Goal: Task Accomplishment & Management: Manage account settings

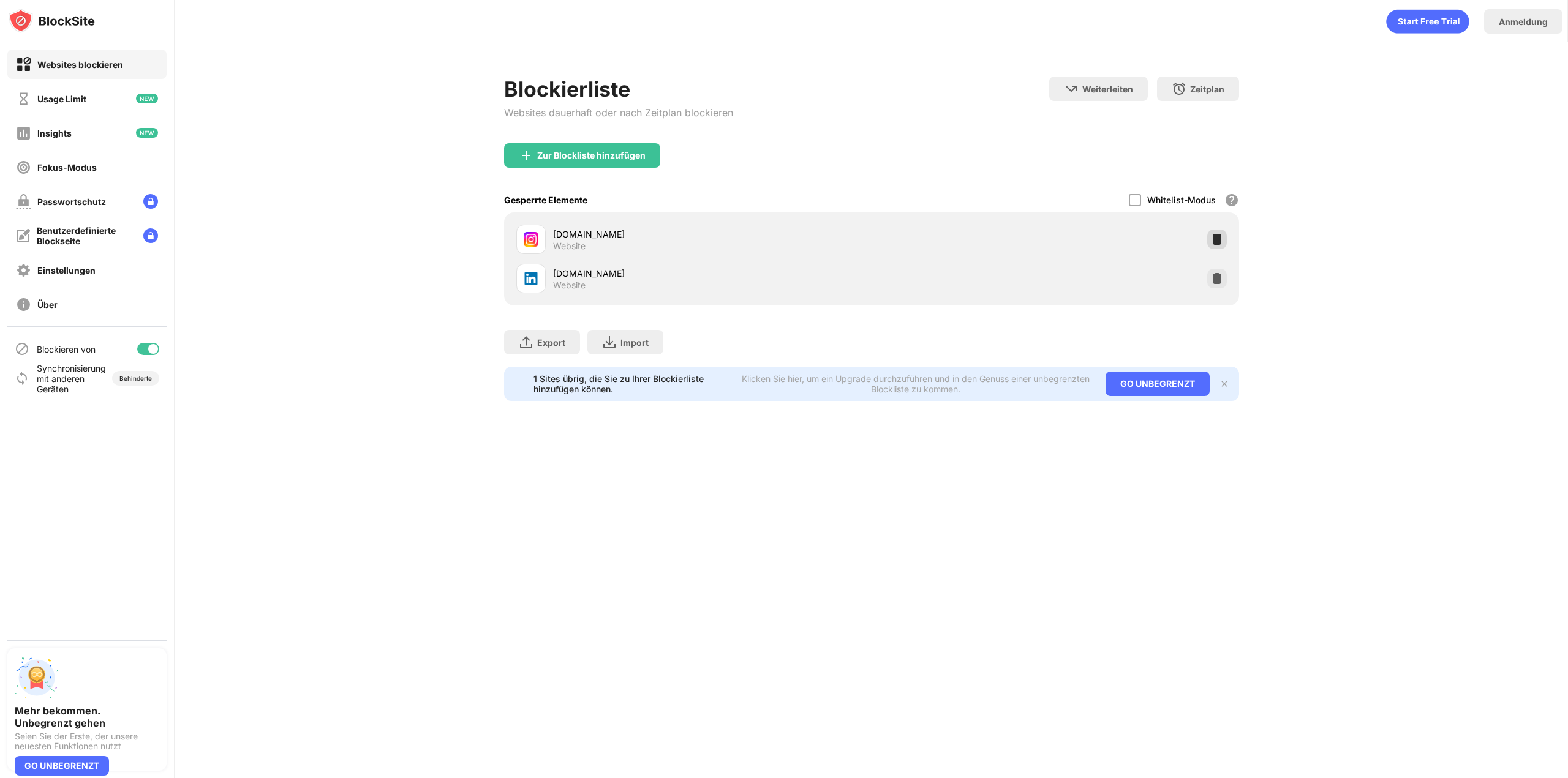
click at [1221, 243] on img at bounding box center [1217, 239] width 13 height 13
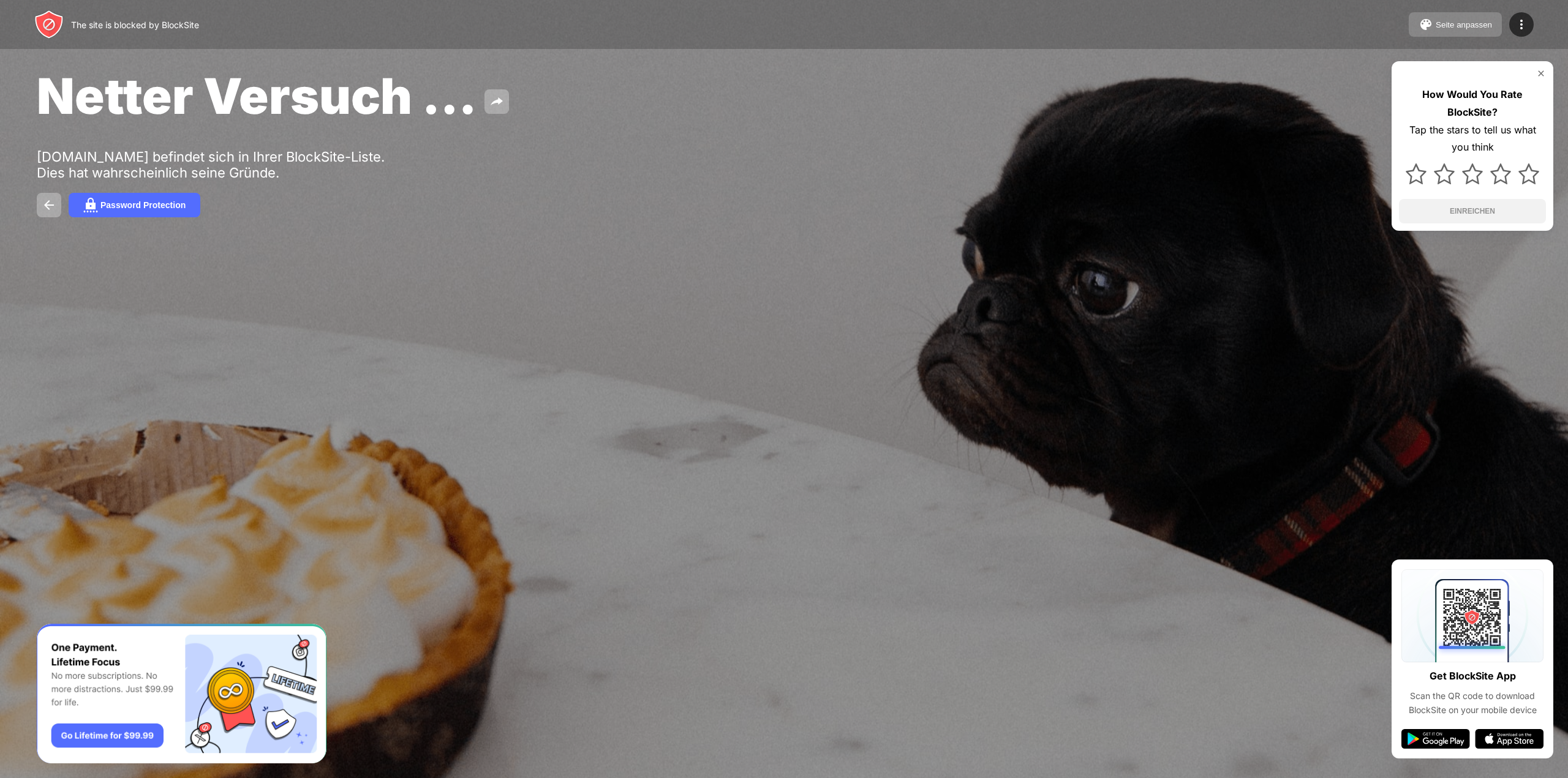
click at [1461, 18] on button "Seite anpassen" at bounding box center [1456, 24] width 93 height 24
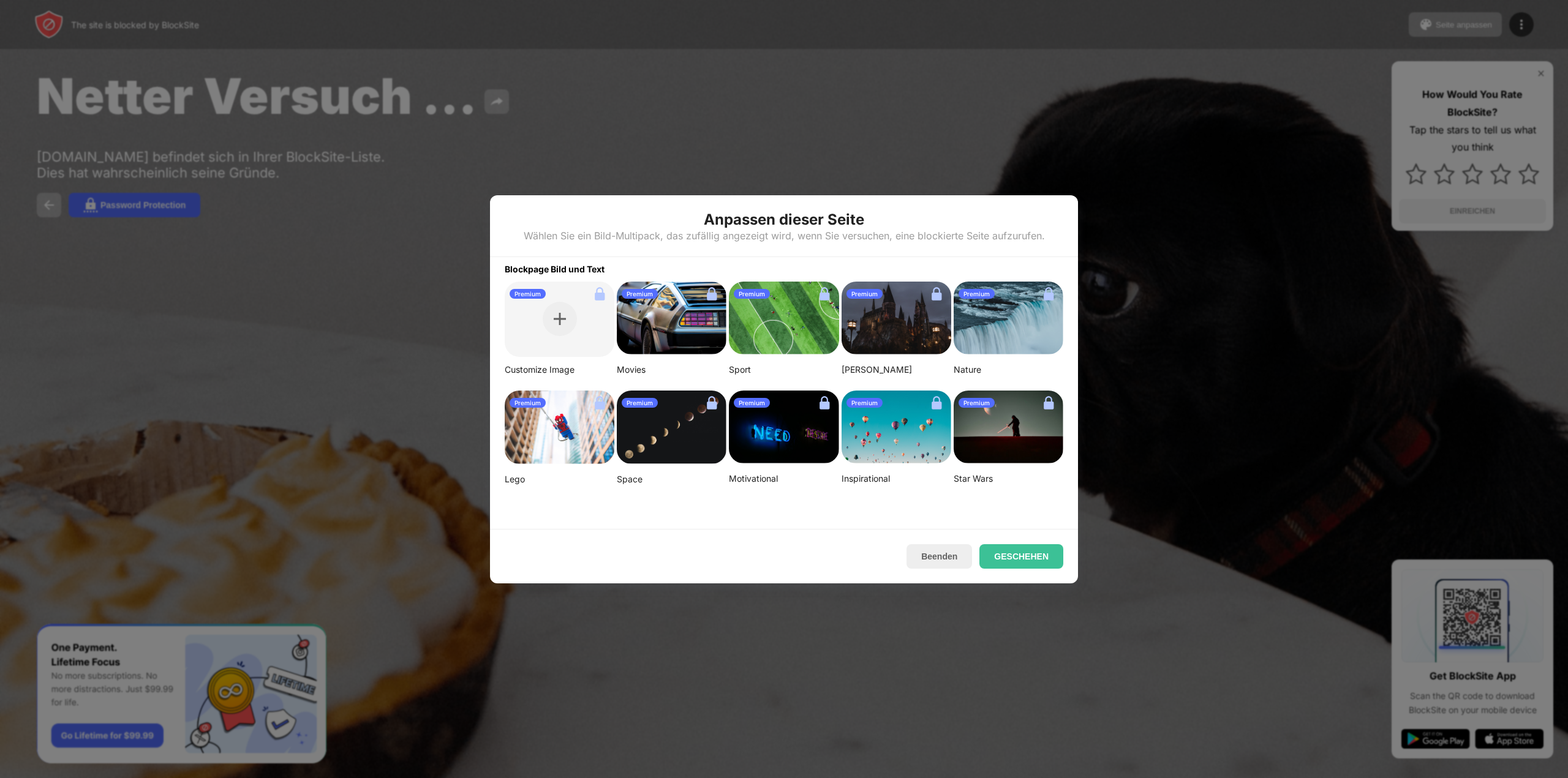
drag, startPoint x: 930, startPoint y: 557, endPoint x: 1017, endPoint y: 517, distance: 95.8
click at [930, 557] on button "Beenden" at bounding box center [939, 556] width 66 height 24
